Goal: Information Seeking & Learning: Learn about a topic

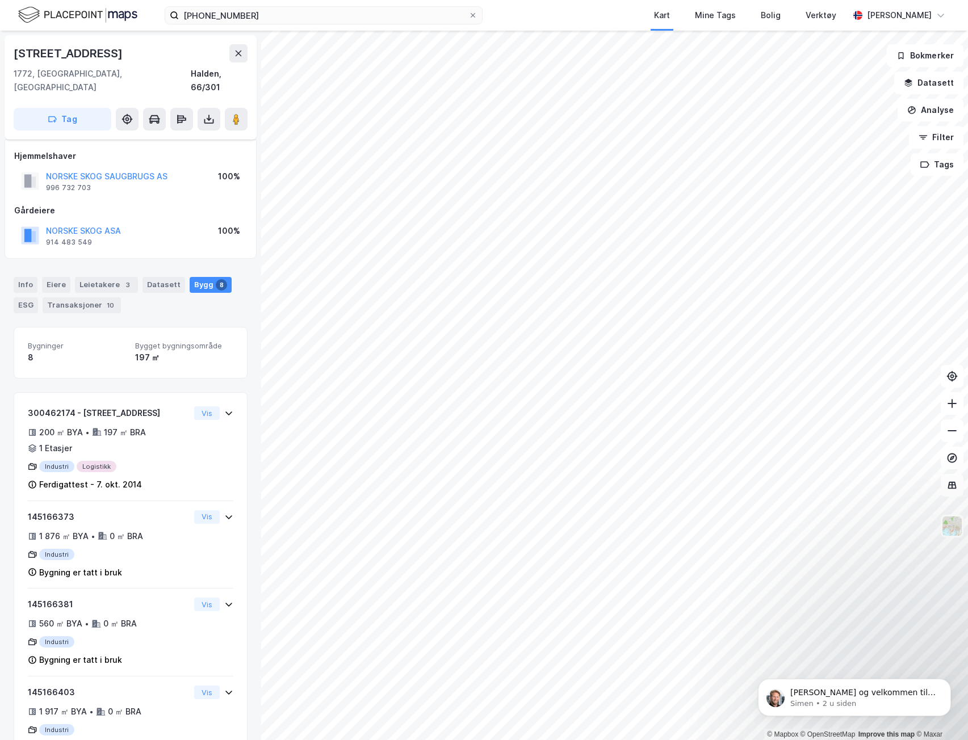
scroll to position [173, 0]
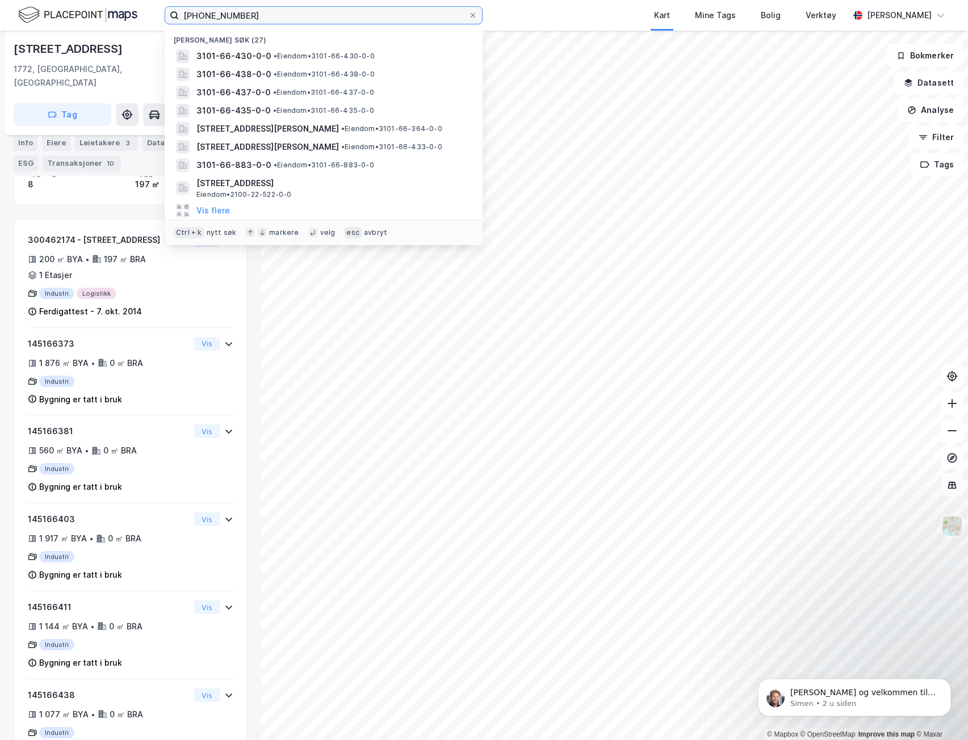
click at [209, 18] on input "[PHONE_NUMBER]" at bounding box center [323, 15] width 289 height 17
drag, startPoint x: 209, startPoint y: 18, endPoint x: 246, endPoint y: 14, distance: 37.0
click at [246, 14] on input "[PHONE_NUMBER]" at bounding box center [323, 15] width 289 height 17
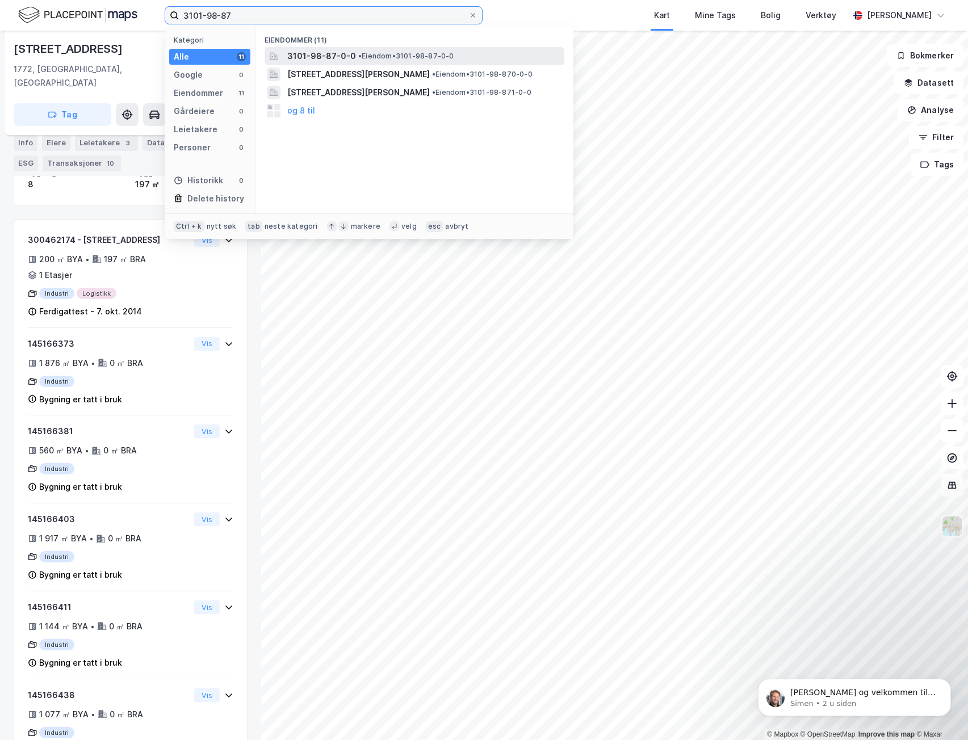
type input "3101-98-87"
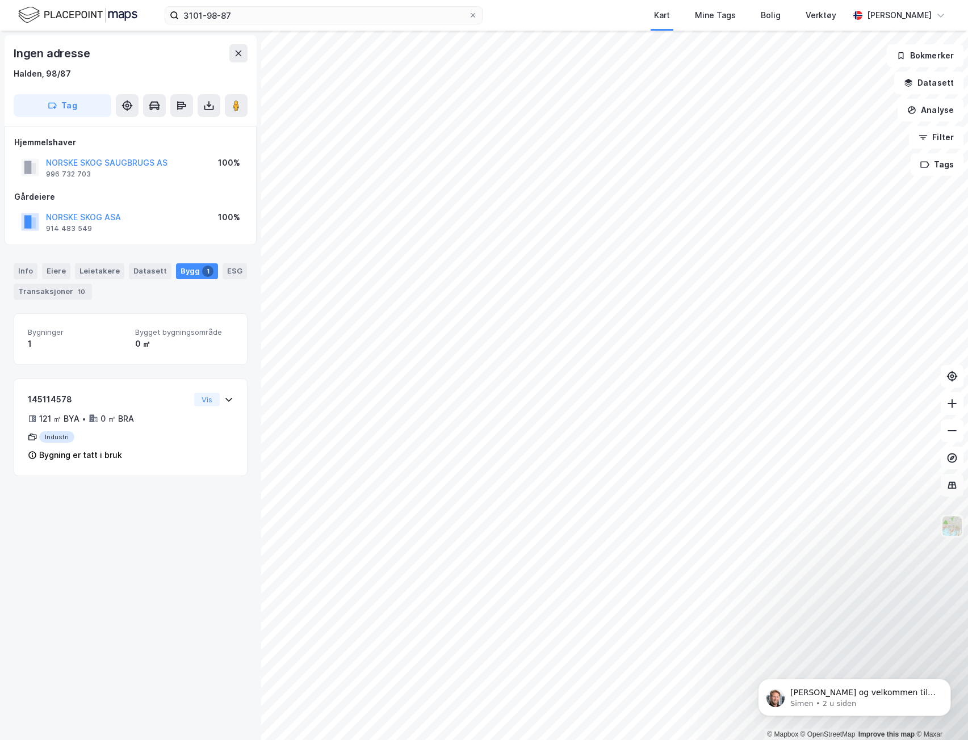
click at [229, 597] on div "Ingen adresse Halden, 98/87 Tag Hjemmelshaver NORSKE [PERSON_NAME] SAUGBRUGS AS…" at bounding box center [130, 385] width 261 height 709
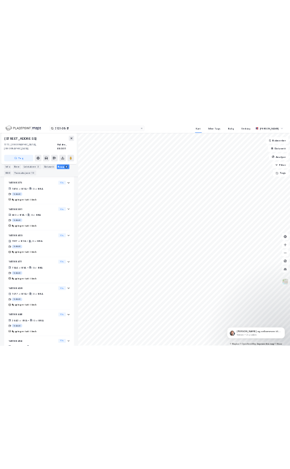
scroll to position [322, 0]
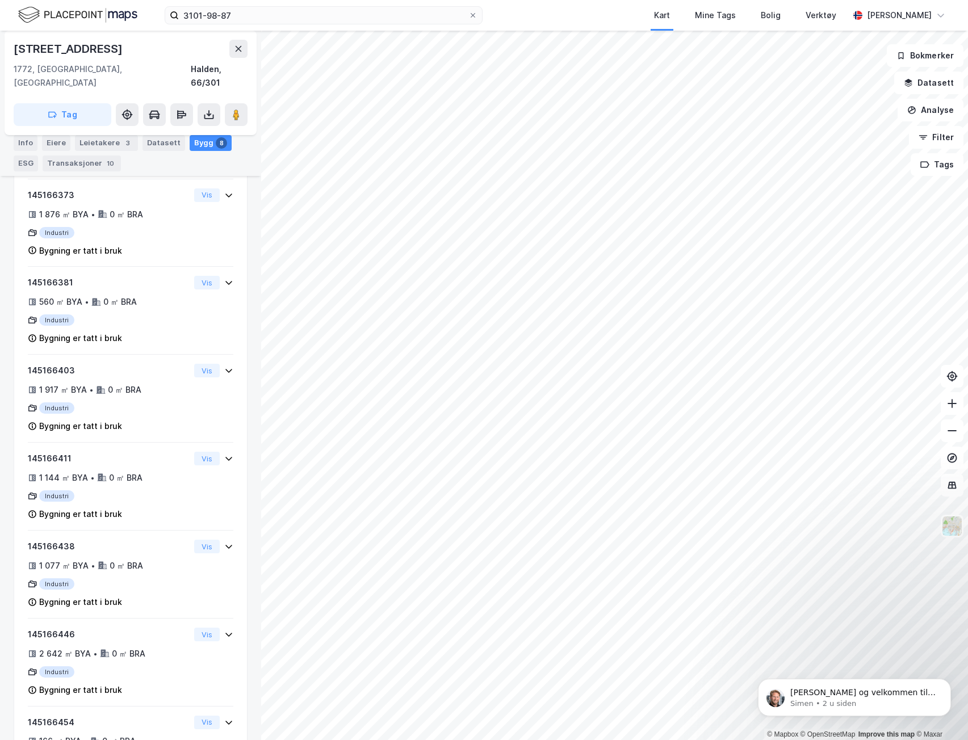
click at [558, 2] on div "Kart Mine Tags Bolig Verktøy" at bounding box center [693, 15] width 312 height 31
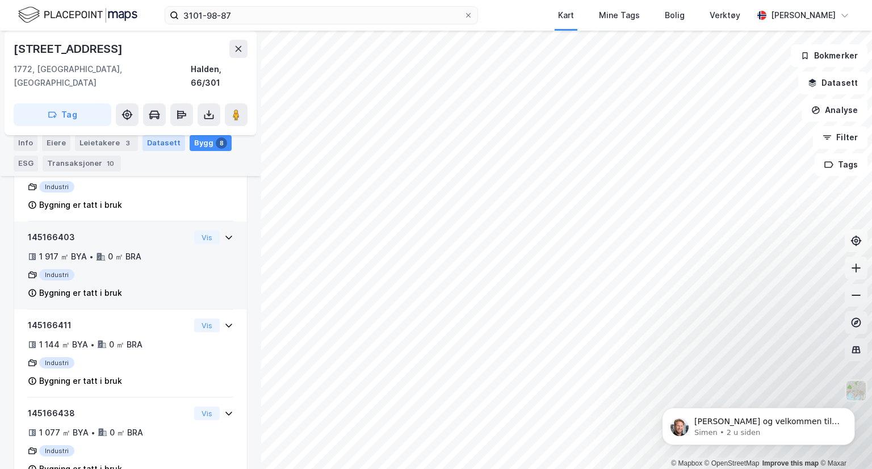
scroll to position [456, 0]
